Goal: Browse casually: Explore the website without a specific task or goal

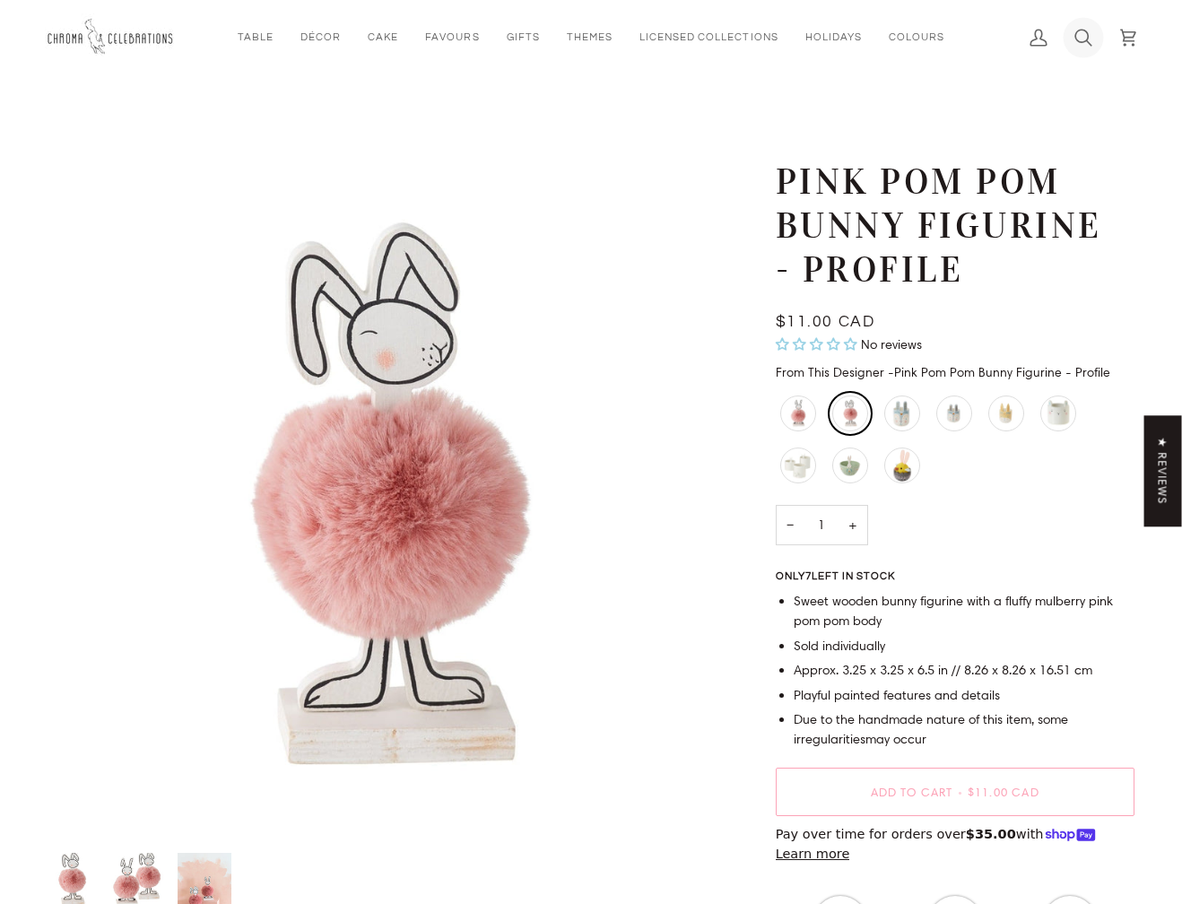
click at [1088, 35] on icon at bounding box center [1082, 38] width 15 height 16
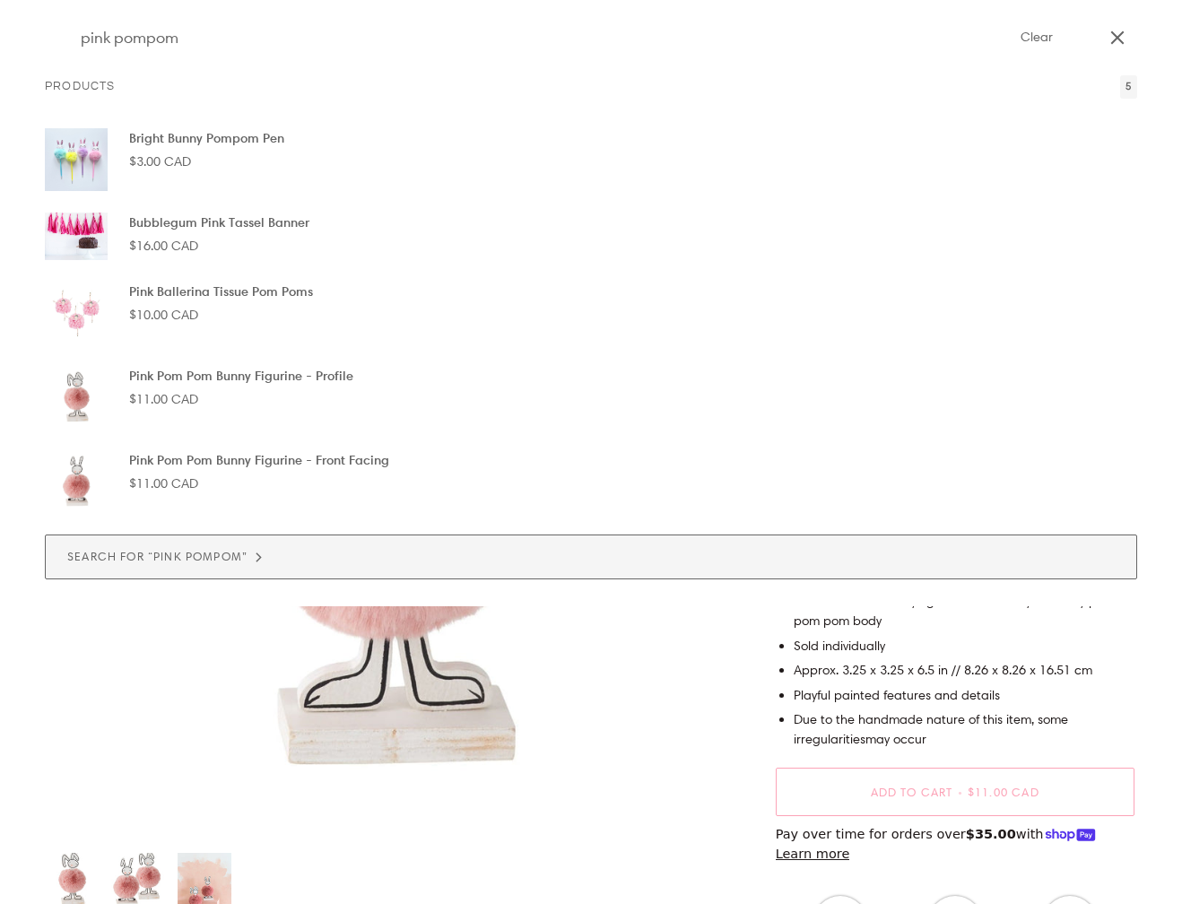
type input "pink pompom"
click at [393, 535] on button "Search for “pink pompom”" at bounding box center [591, 556] width 1092 height 45
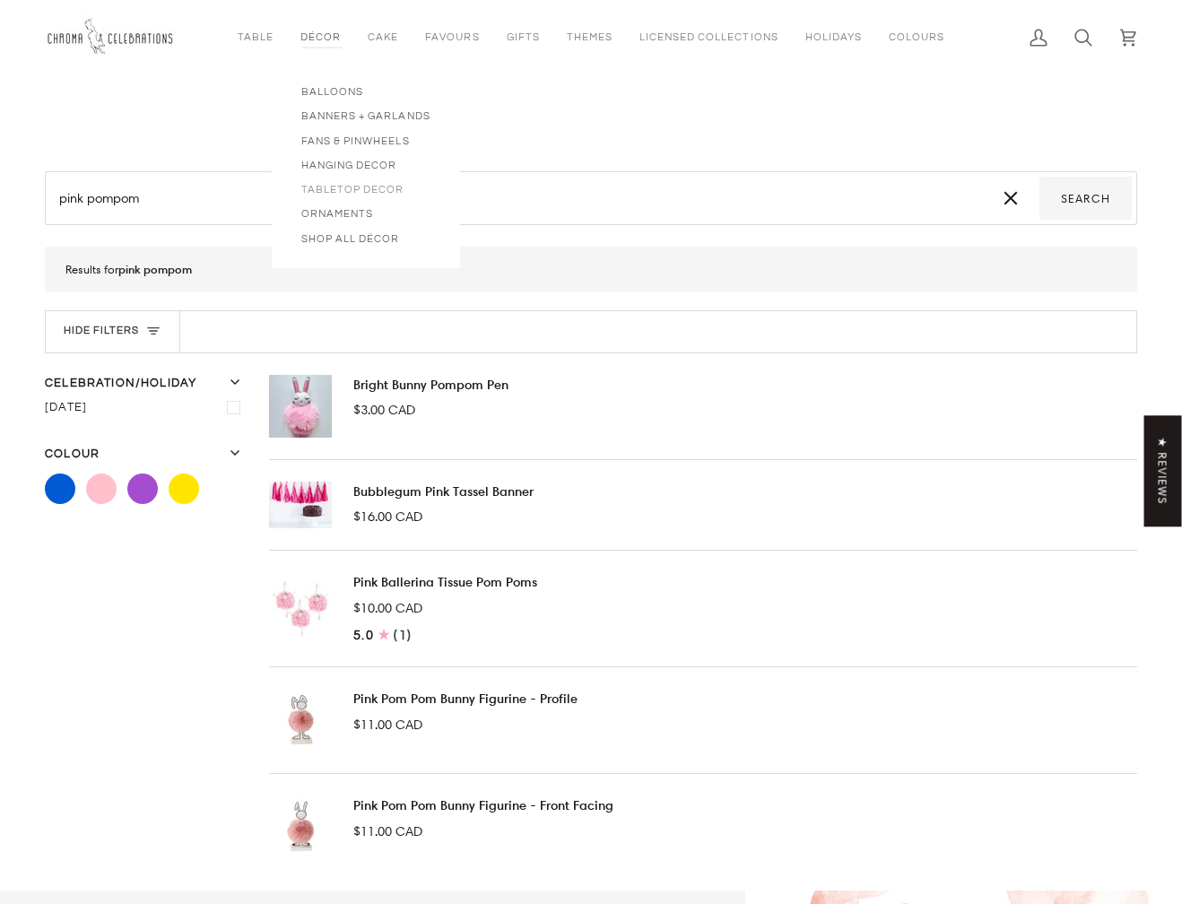
click at [352, 194] on span "Tabletop Decor" at bounding box center [365, 189] width 129 height 15
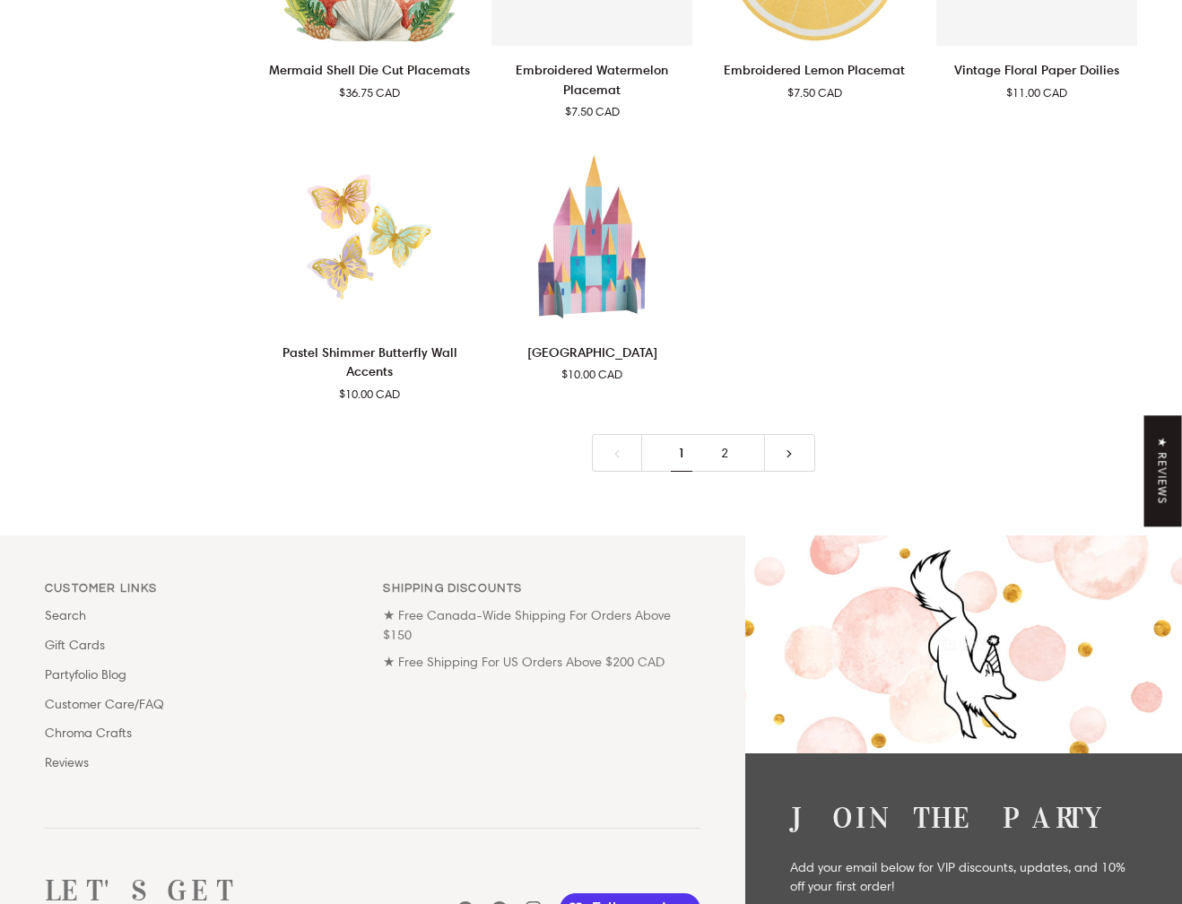
scroll to position [3767, 0]
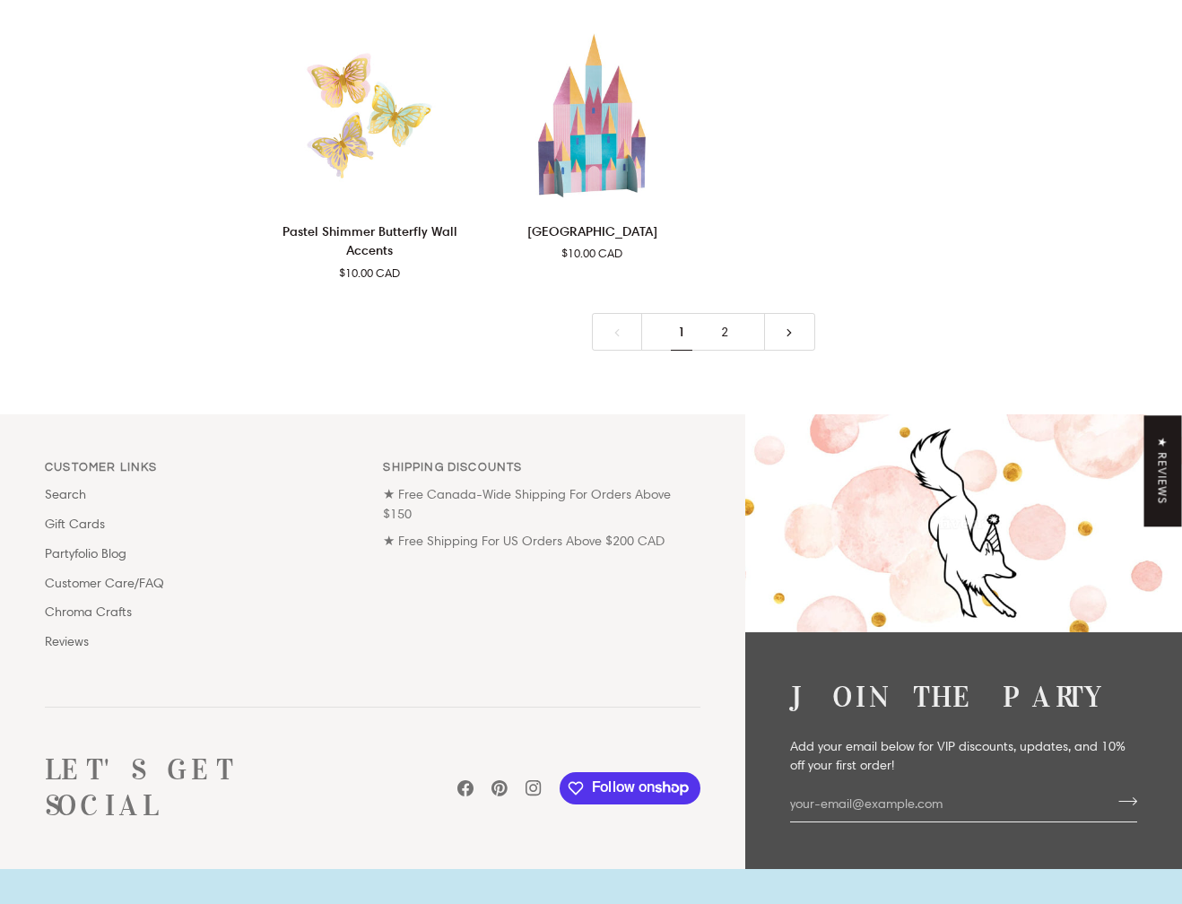
click at [724, 313] on link "2" at bounding box center [724, 332] width 43 height 39
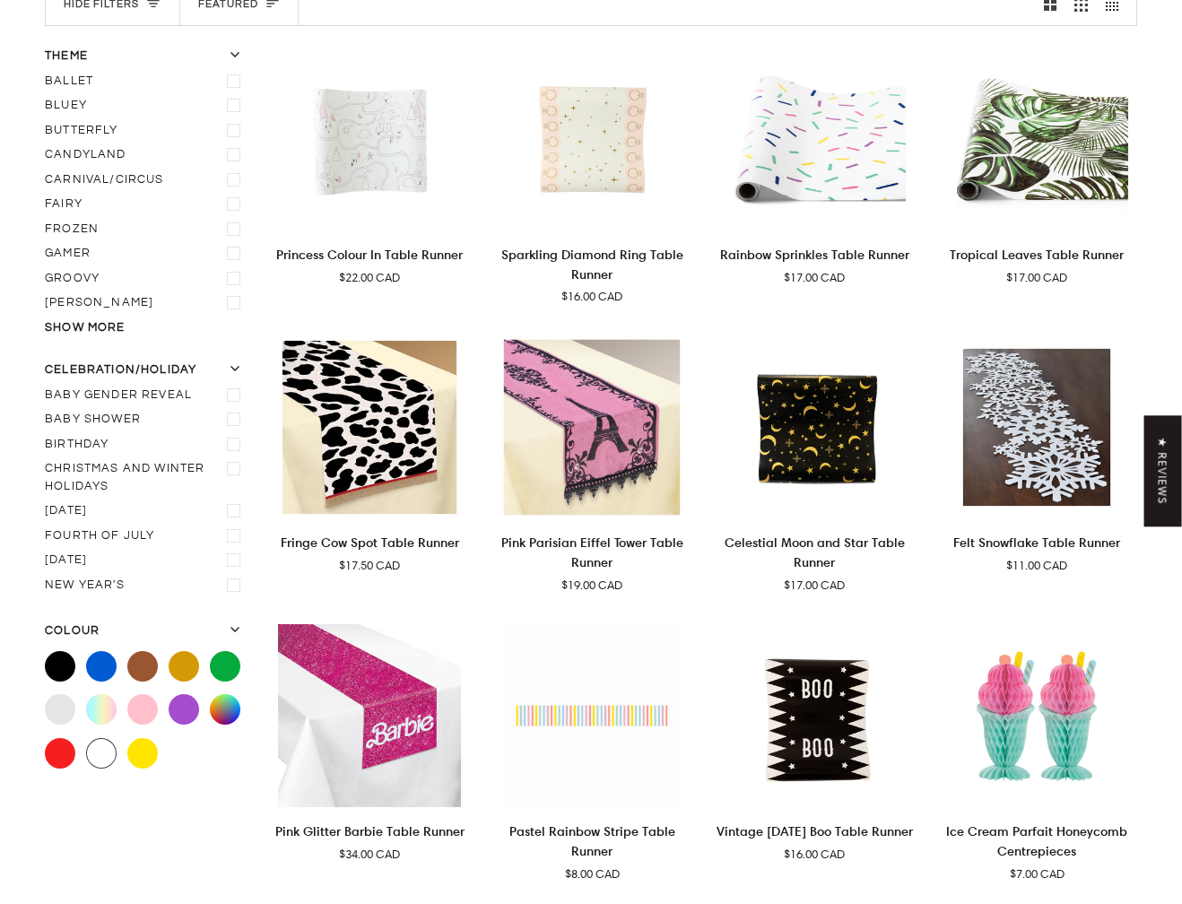
scroll to position [207, 0]
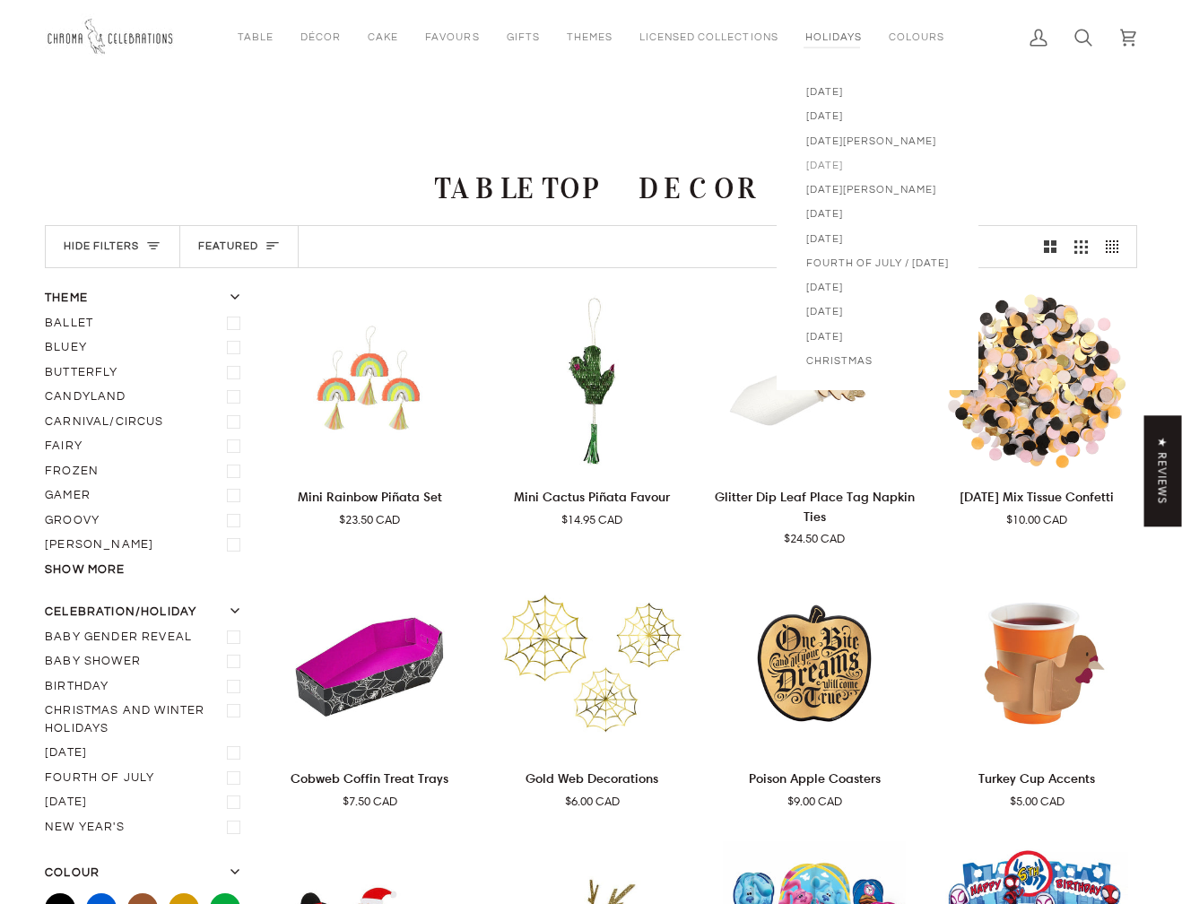
click at [827, 166] on span "[DATE]" at bounding box center [877, 165] width 143 height 15
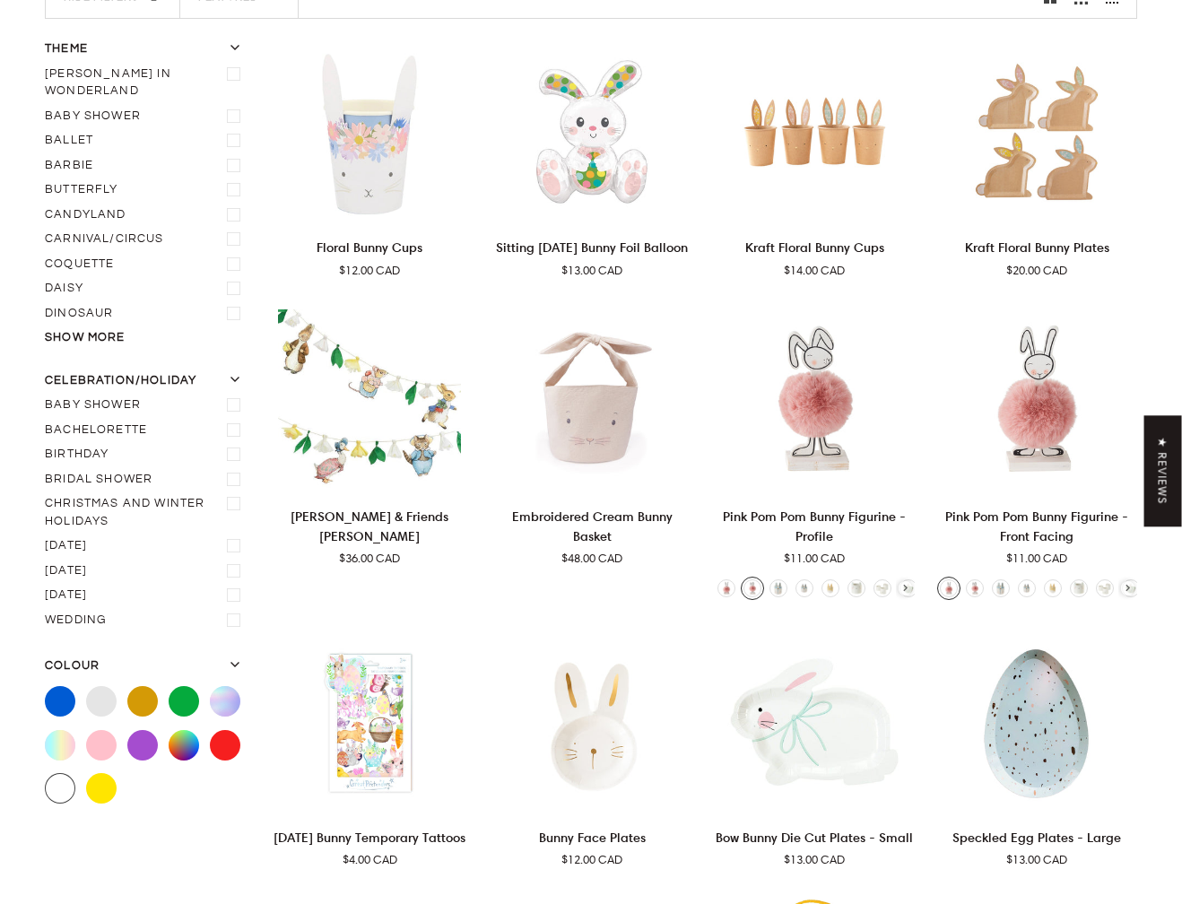
scroll to position [334, 0]
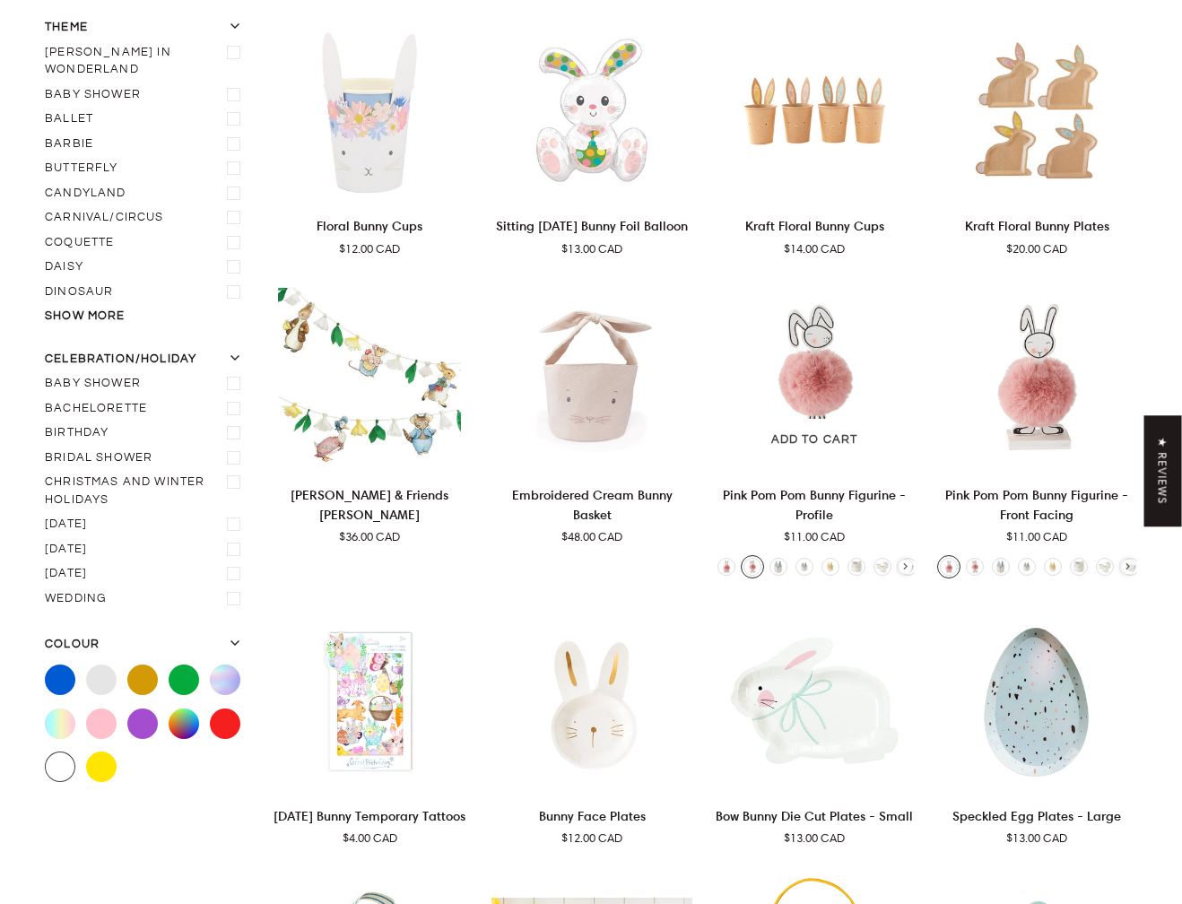
click at [907, 566] on icon "Pink Pom Pom Bunny Figurine - Profile" at bounding box center [905, 566] width 13 height 13
click at [719, 569] on icon "Pink Pom Pom Bunny Figurine - Profile" at bounding box center [723, 566] width 13 height 13
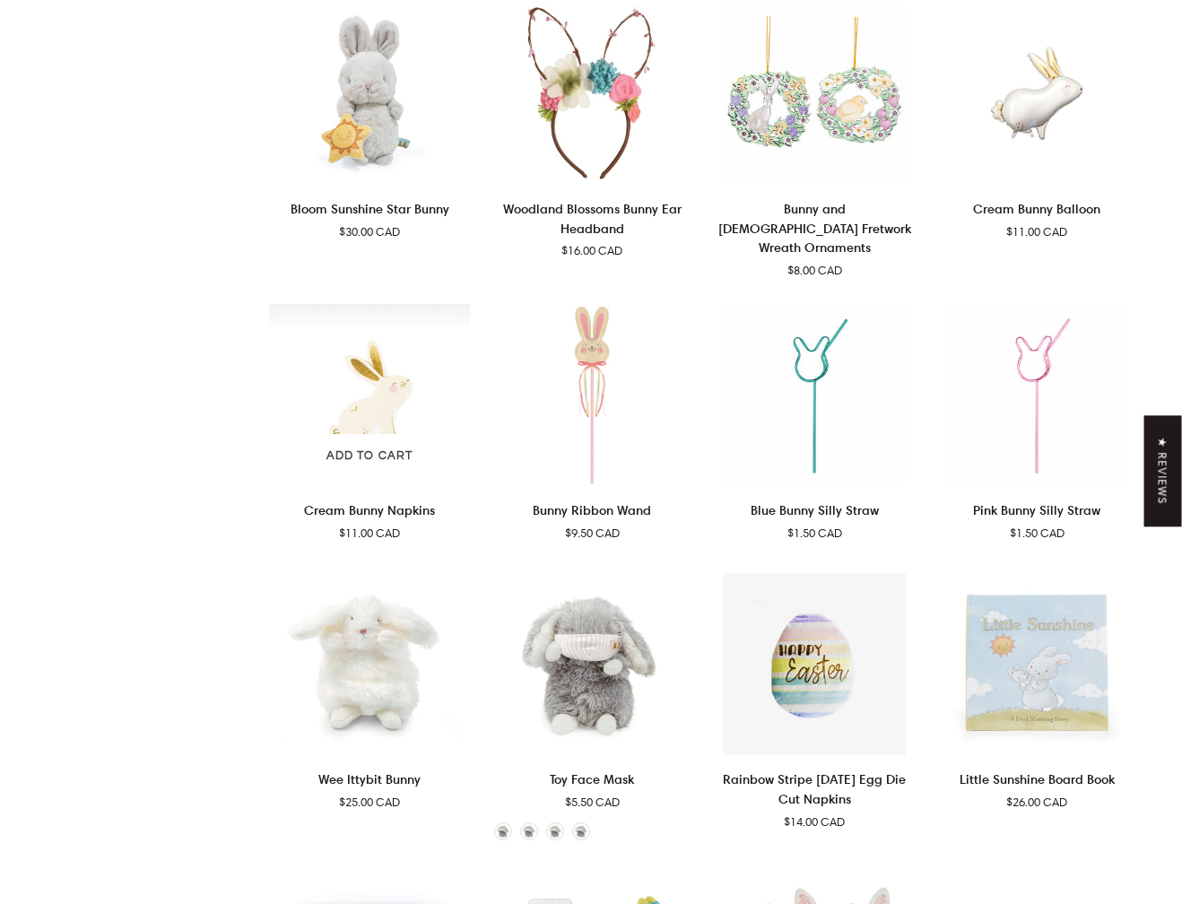
scroll to position [1807, 0]
